Goal: Transaction & Acquisition: Purchase product/service

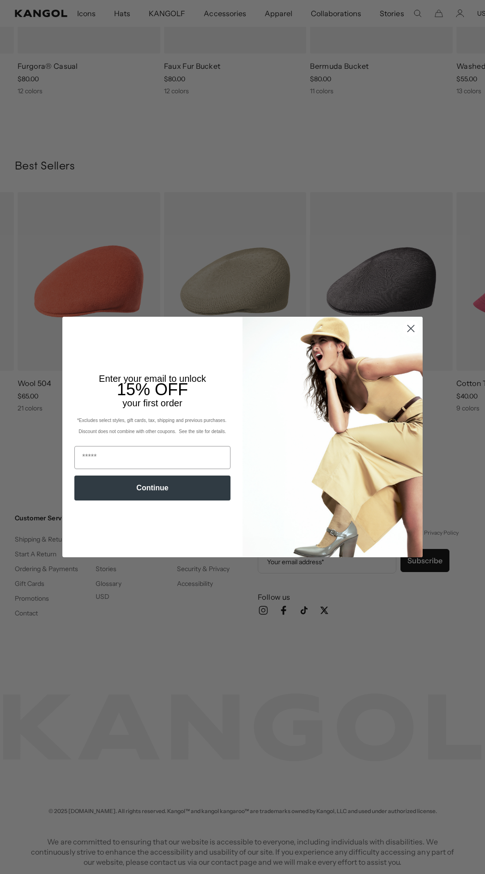
scroll to position [0, 190]
